Goal: Task Accomplishment & Management: Use online tool/utility

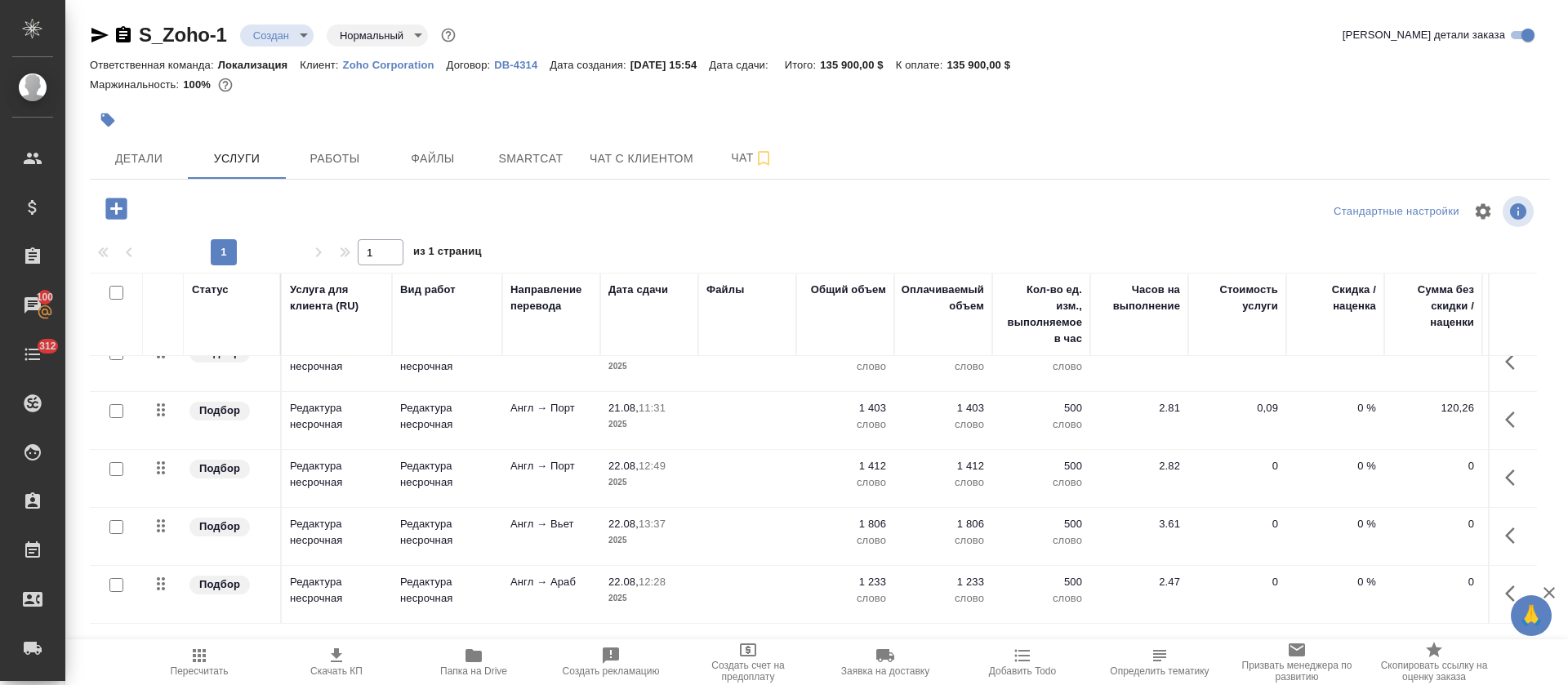
scroll to position [910, 0]
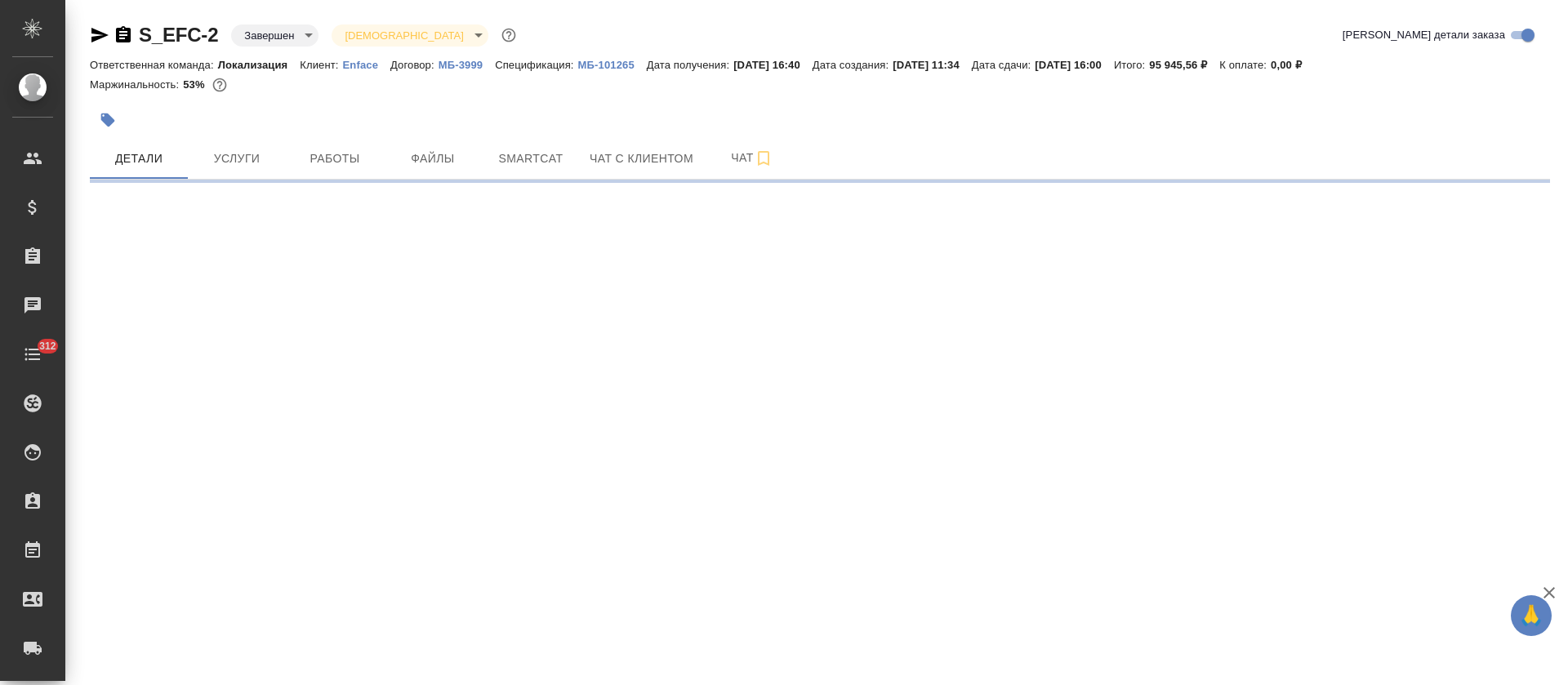
select select "RU"
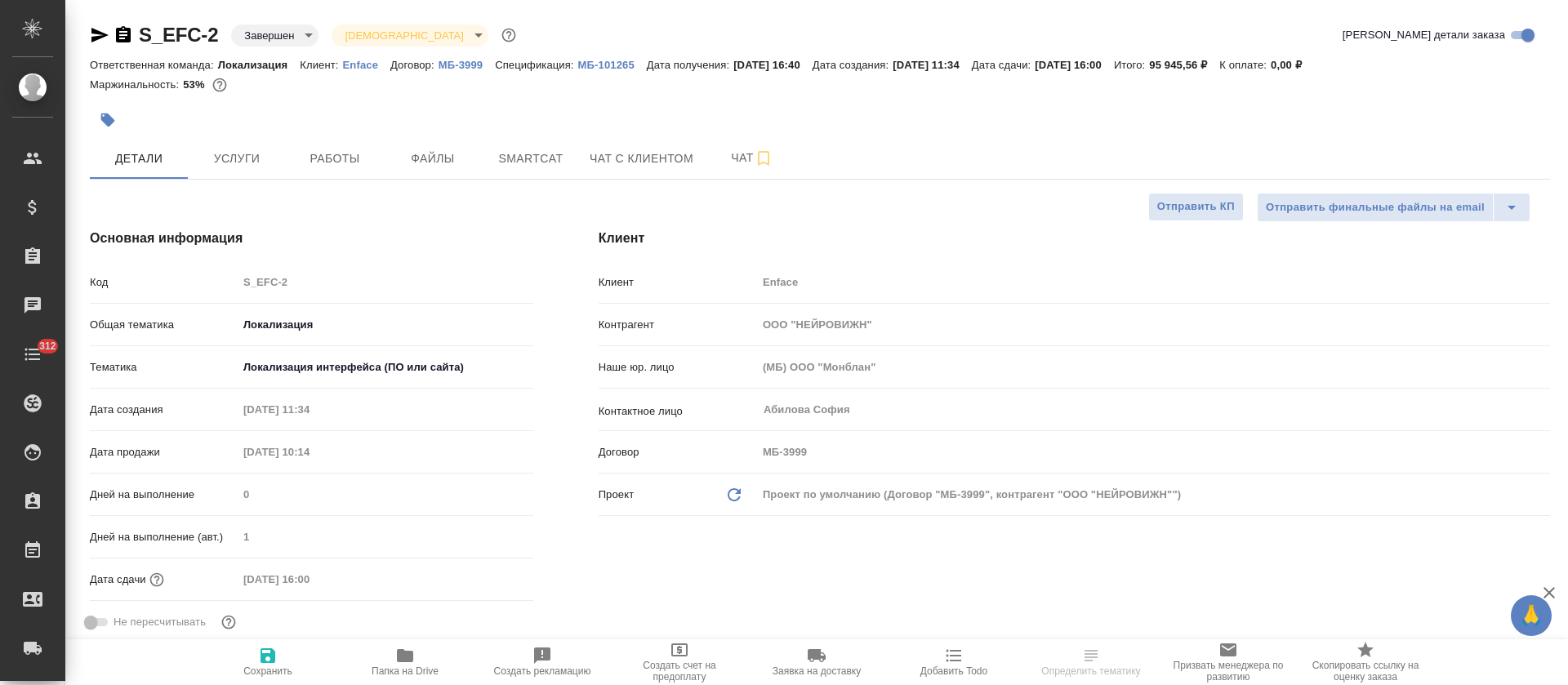
type textarea "x"
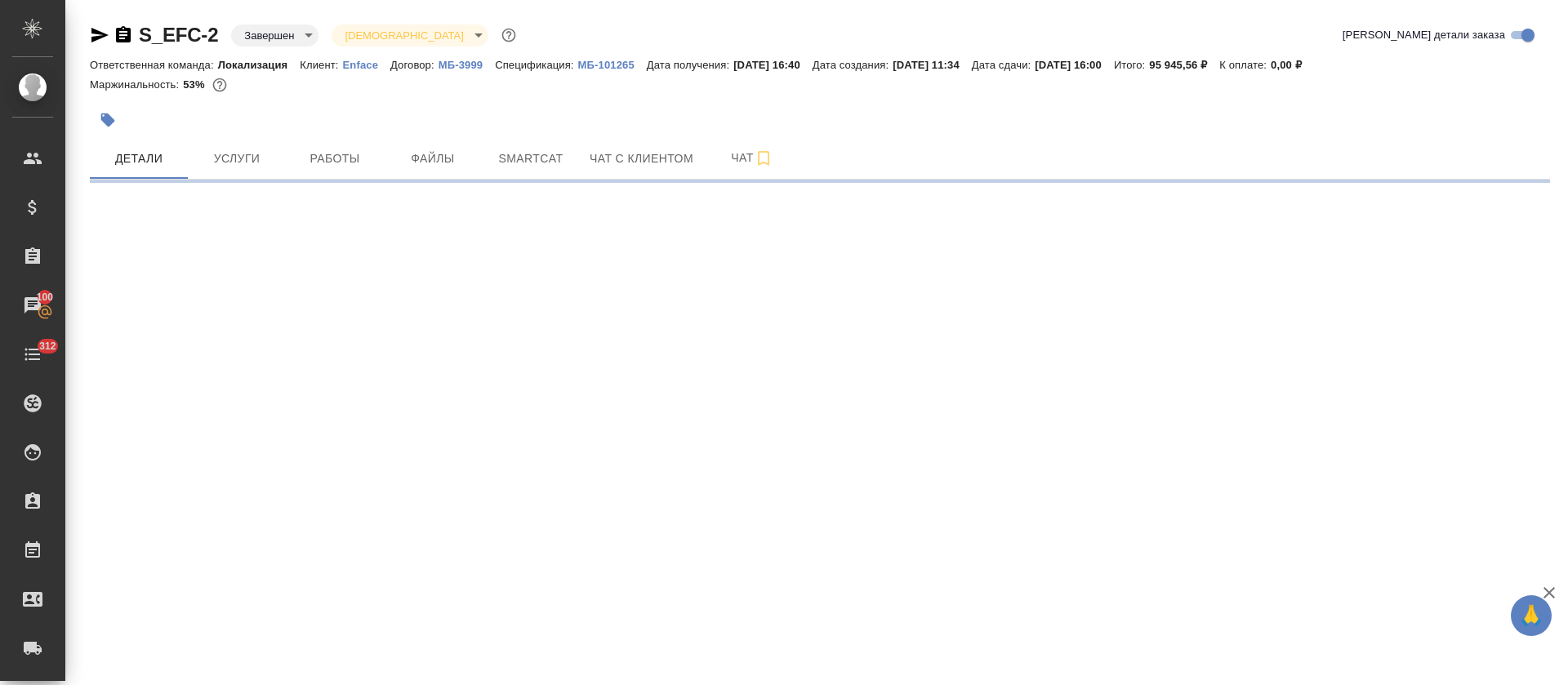
select select "RU"
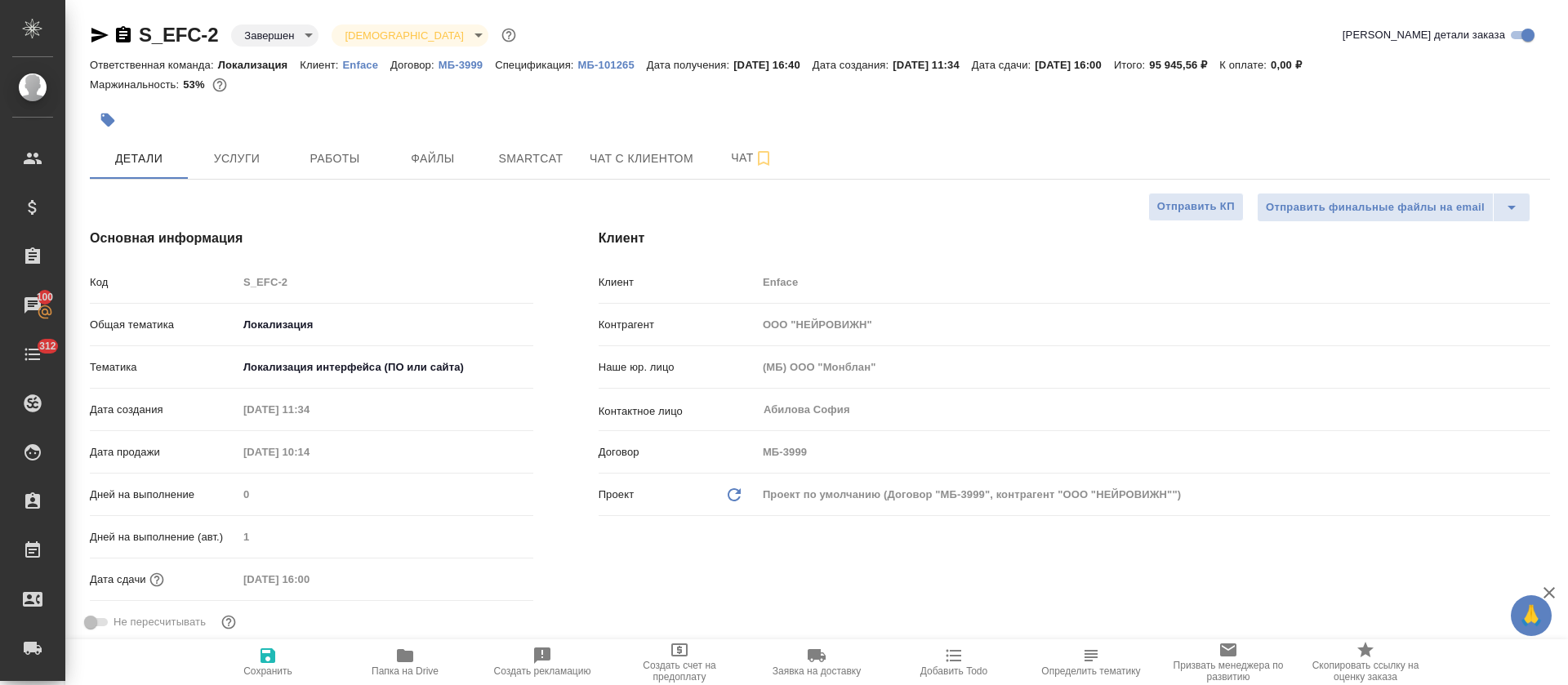
type textarea "x"
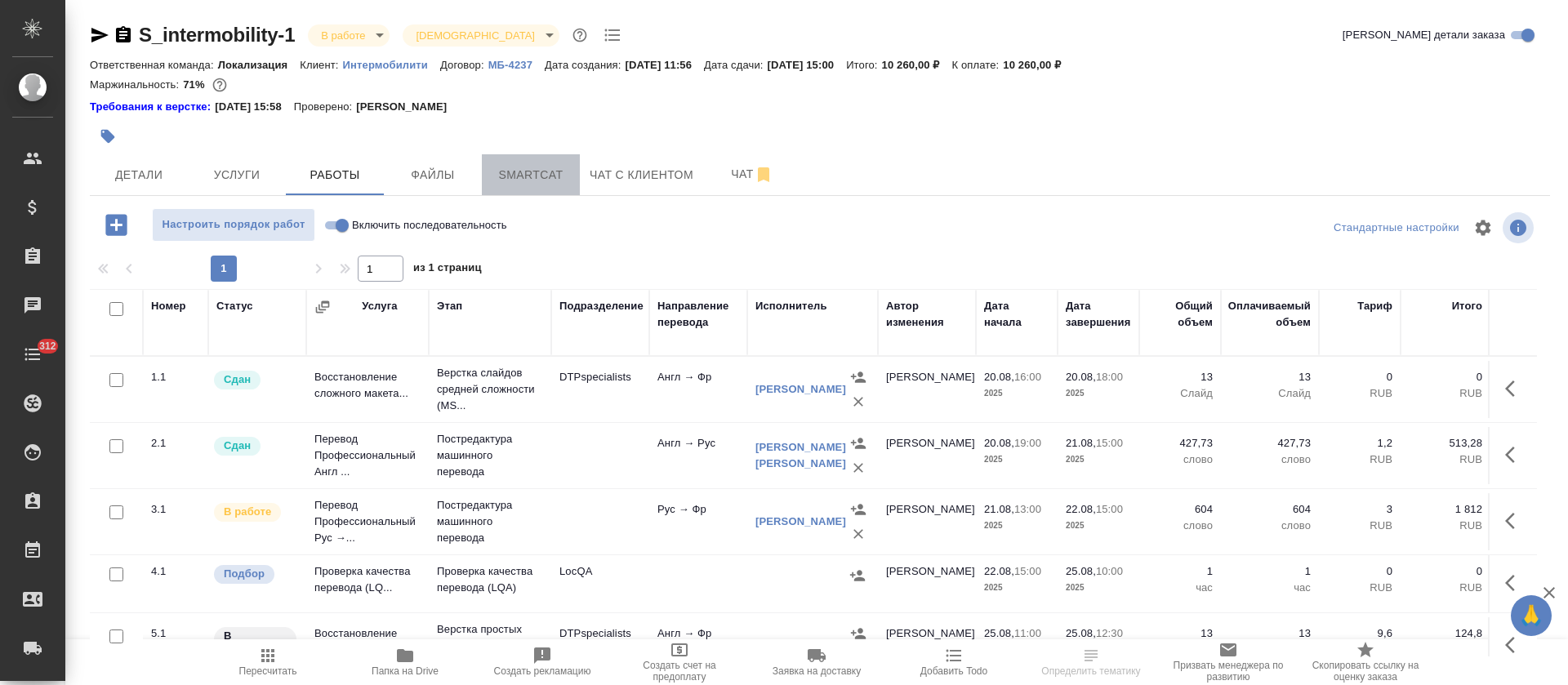
click at [499, 180] on span "Smartcat" at bounding box center [530, 175] width 79 height 20
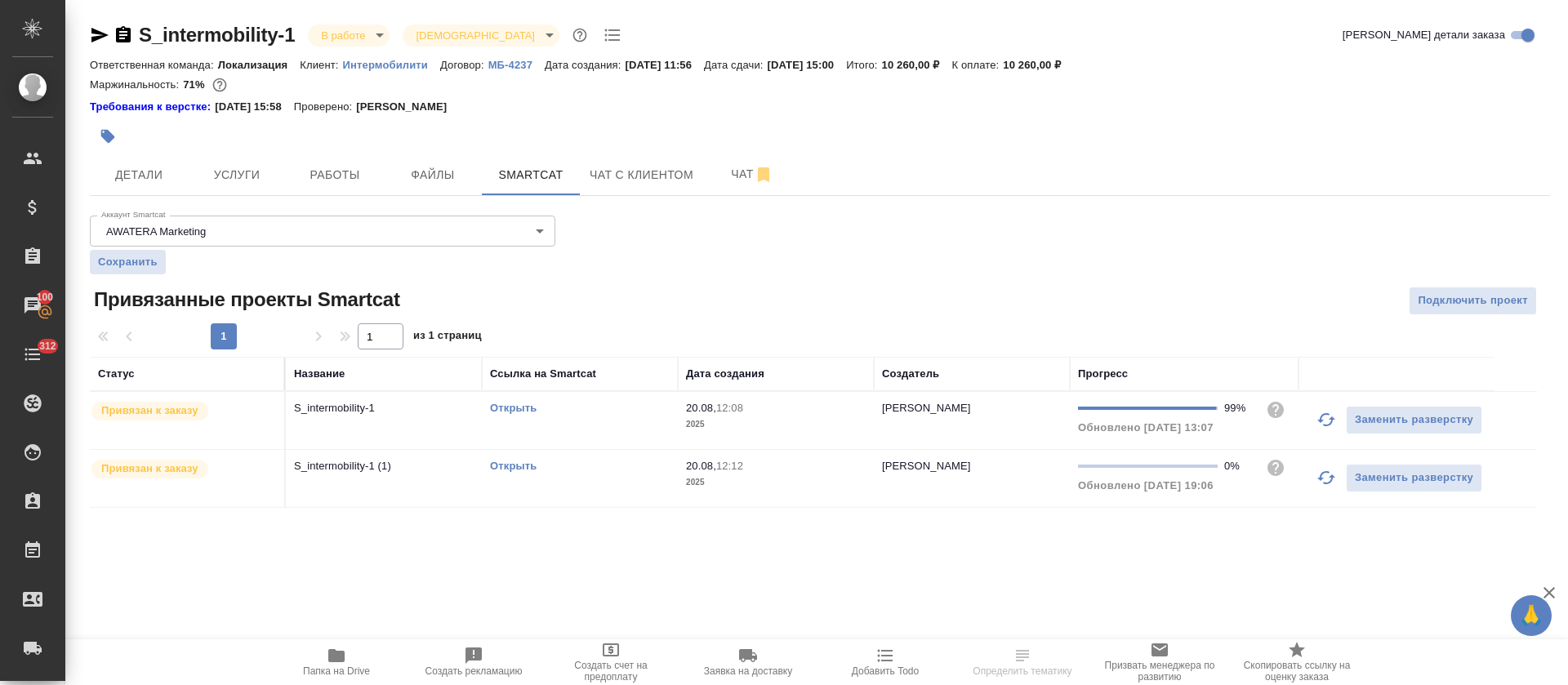
click at [1330, 472] on icon "button" at bounding box center [1326, 477] width 19 height 19
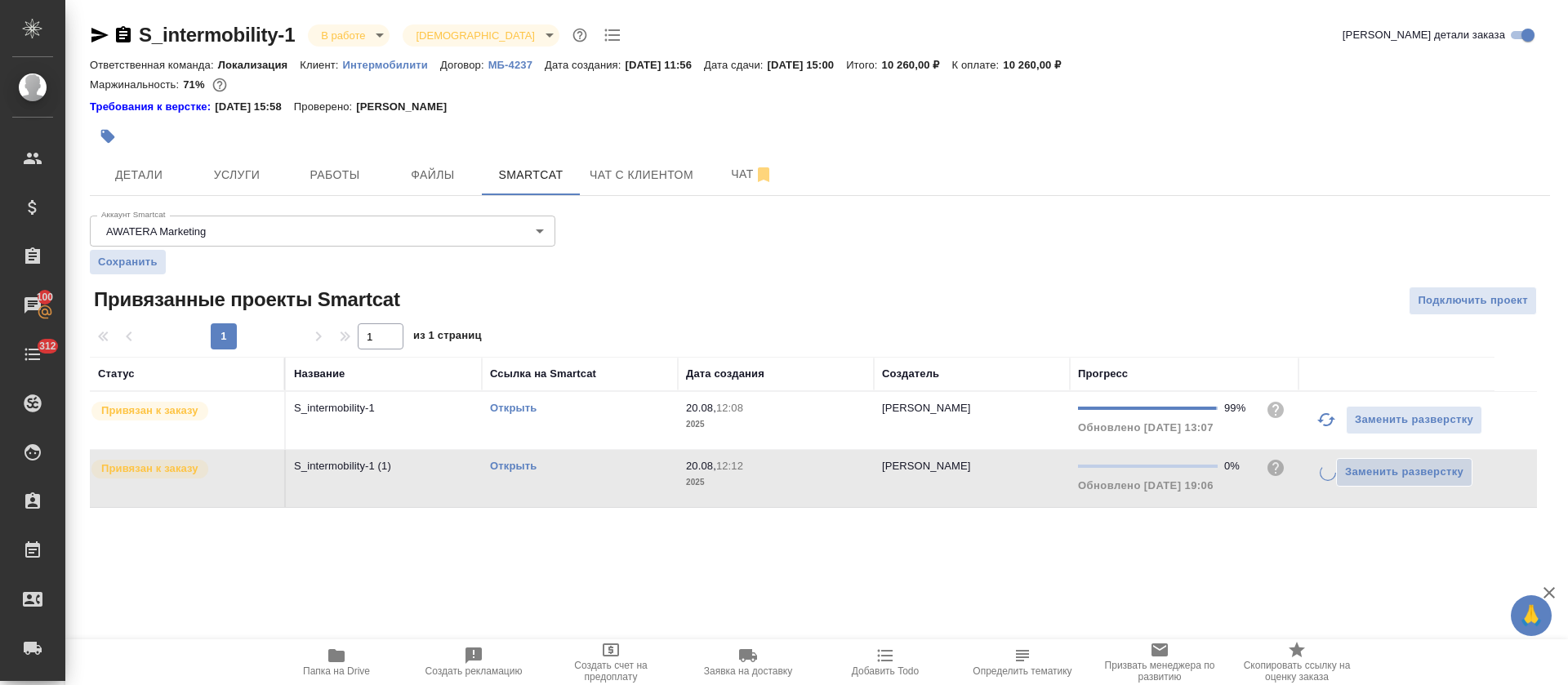
click at [517, 463] on link "Открыть" at bounding box center [513, 466] width 47 height 12
